Goal: Transaction & Acquisition: Purchase product/service

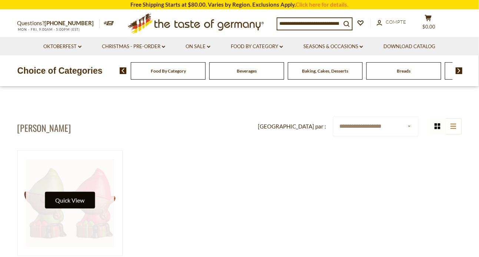
click at [83, 200] on button "Quick View" at bounding box center [70, 200] width 50 height 17
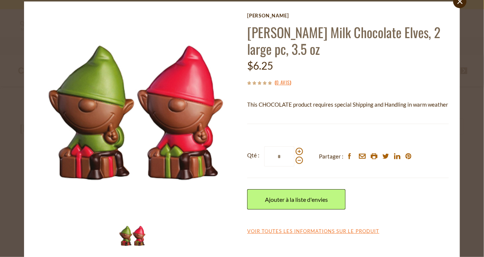
scroll to position [33, 0]
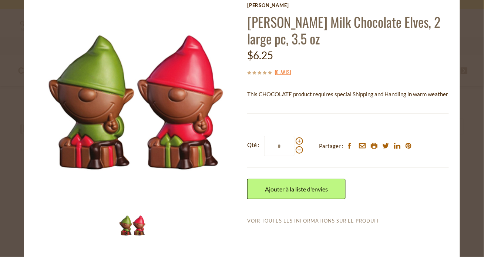
click at [347, 219] on link "Voir toutes les informations sur le produit" at bounding box center [313, 221] width 132 height 7
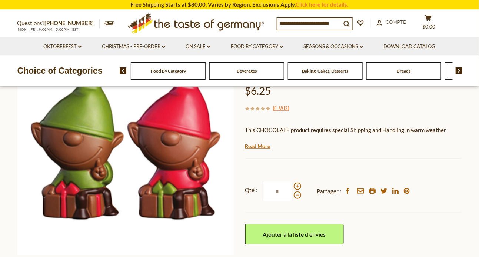
scroll to position [111, 0]
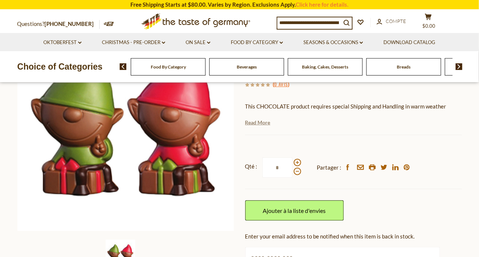
click at [260, 123] on link "Read More" at bounding box center [257, 122] width 25 height 7
